Goal: Find specific page/section: Find specific page/section

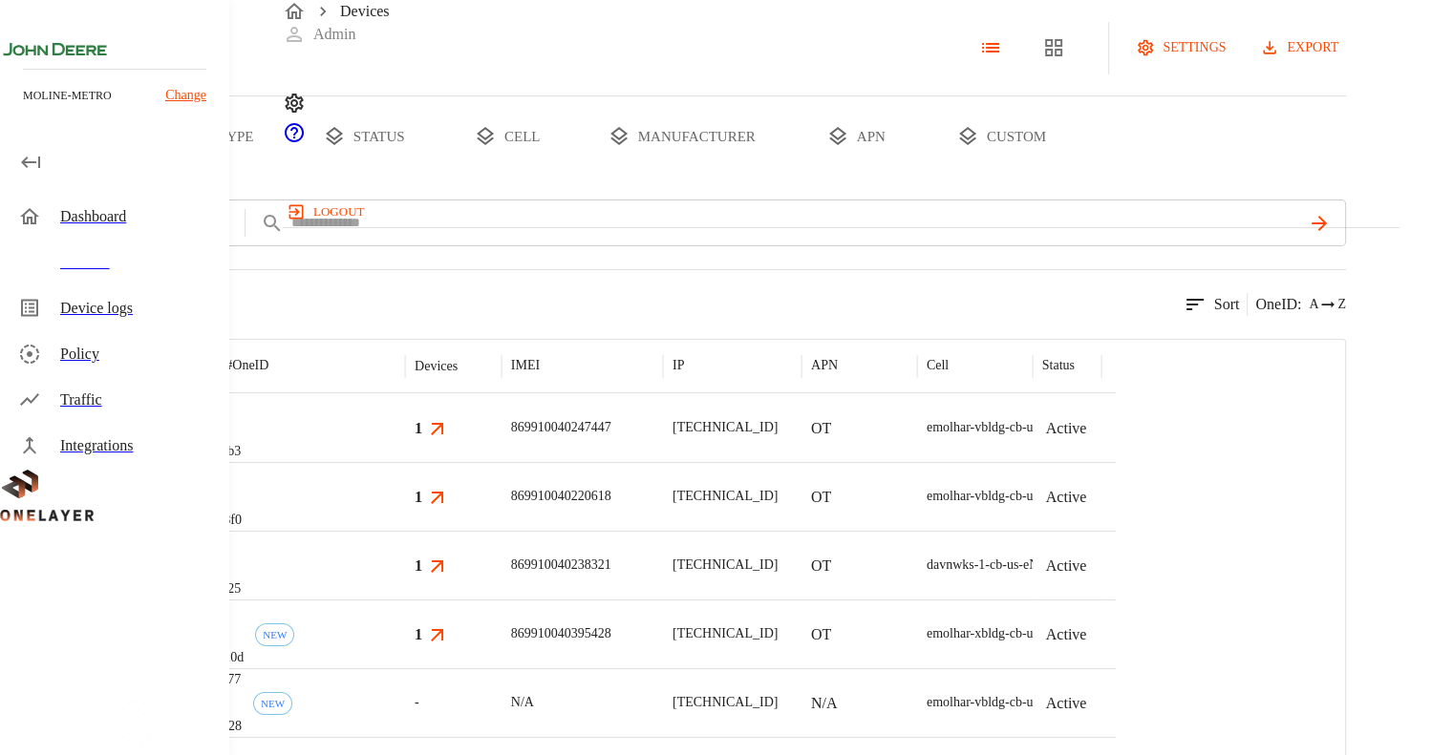
click at [142, 437] on img "MultiTech" at bounding box center [107, 427] width 71 height 19
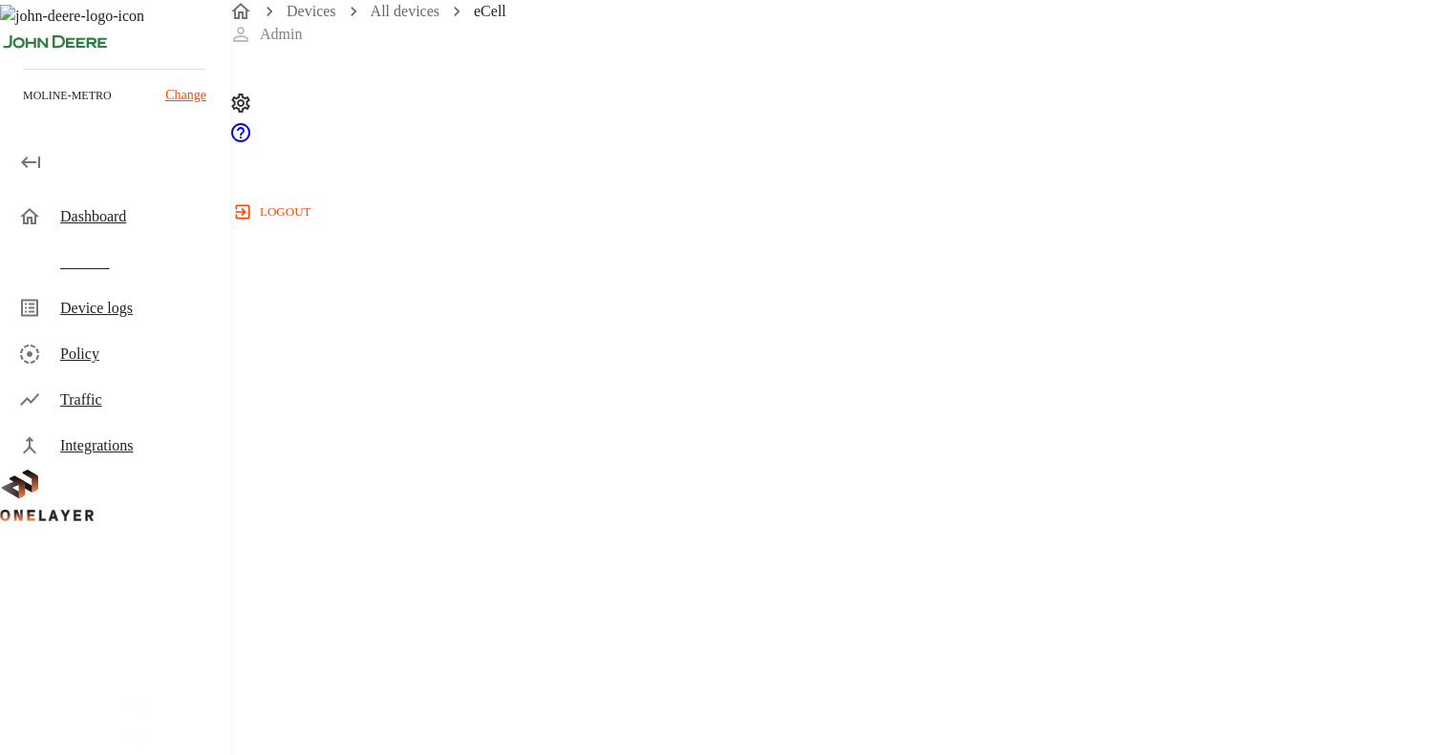
scroll to position [382, 0]
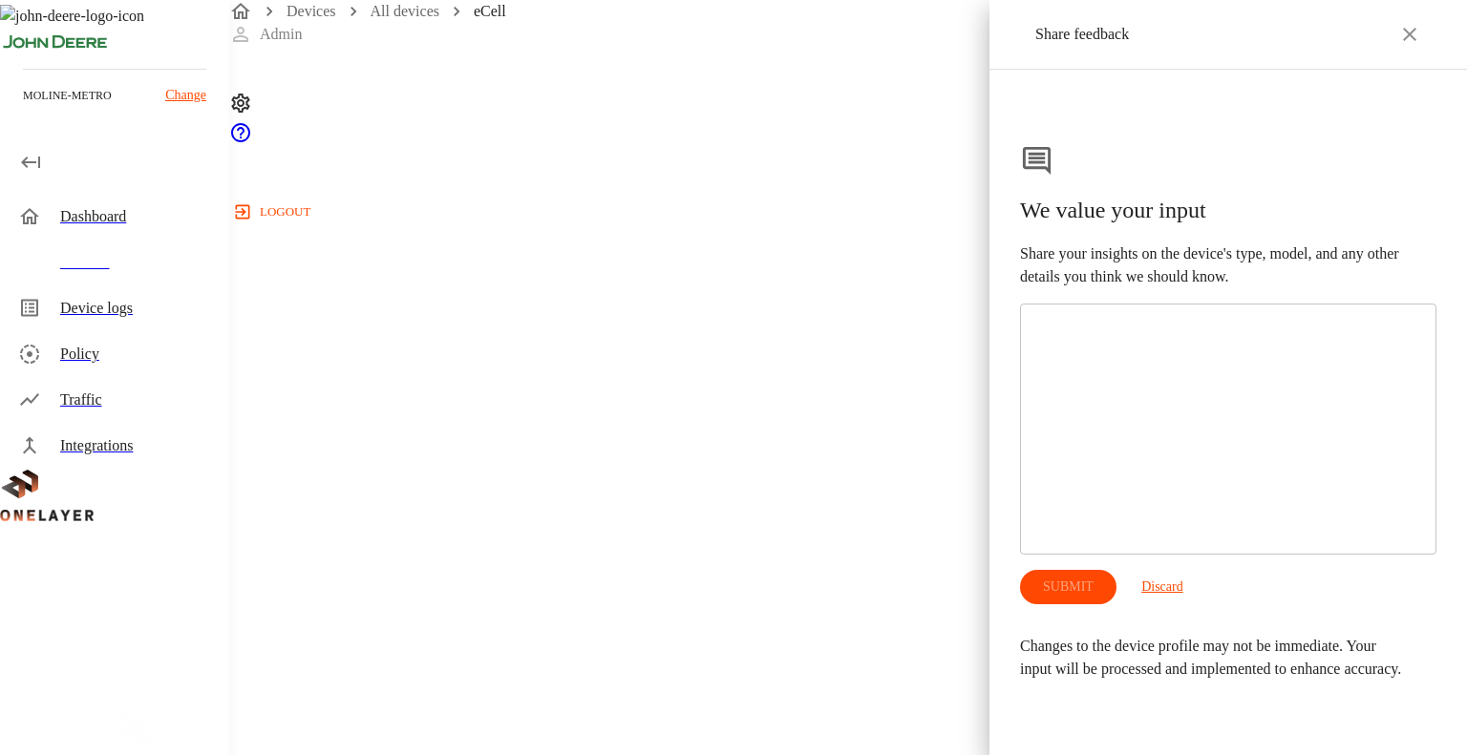
drag, startPoint x: 916, startPoint y: 405, endPoint x: 910, endPoint y: 360, distance: 45.3
click at [916, 405] on div at bounding box center [733, 377] width 1467 height 755
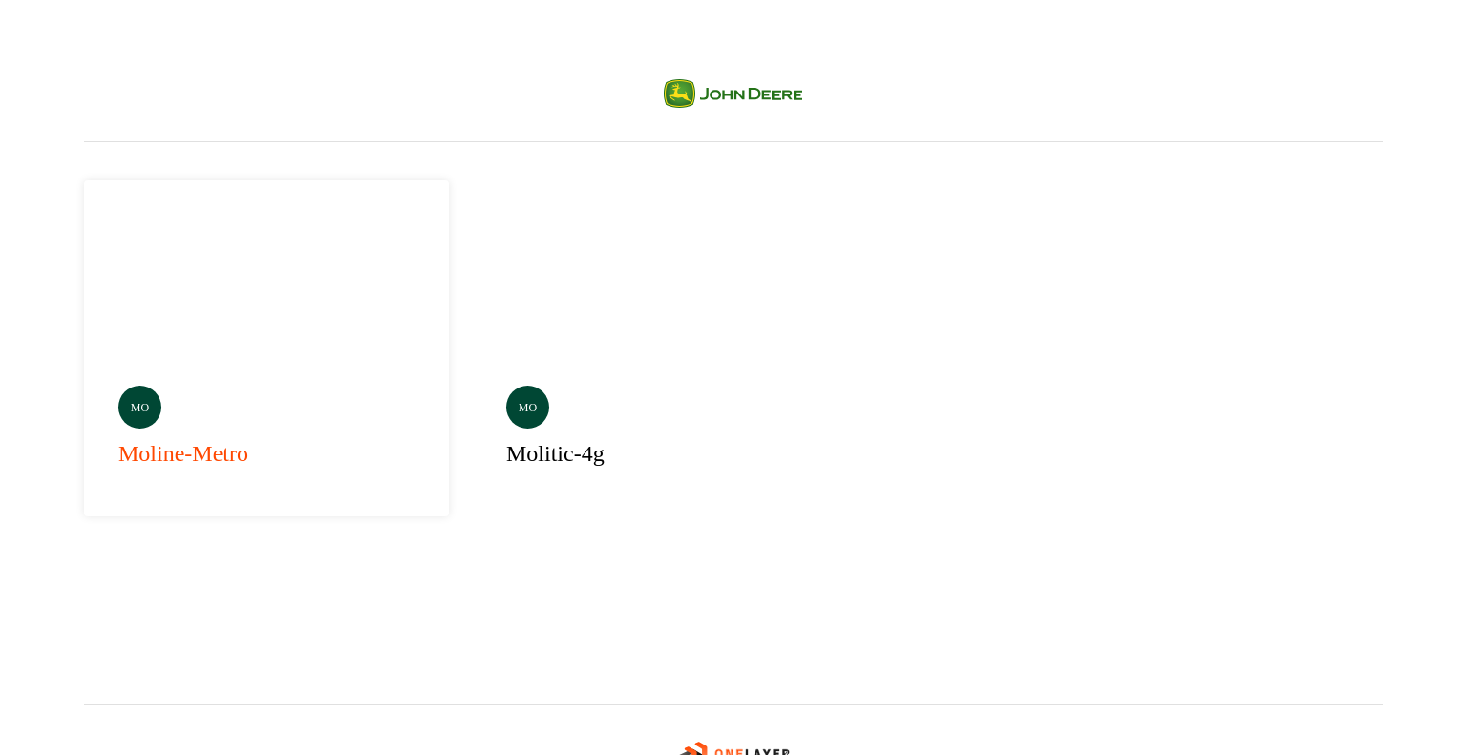
click at [224, 290] on div "mo moline-metro" at bounding box center [266, 349] width 365 height 336
